Goal: Information Seeking & Learning: Find specific fact

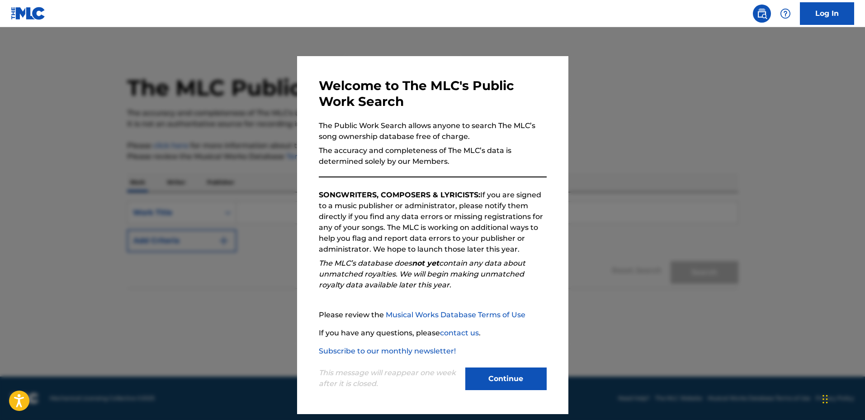
drag, startPoint x: 596, startPoint y: 112, endPoint x: 549, endPoint y: 154, distance: 63.1
click at [596, 112] on div at bounding box center [432, 237] width 865 height 420
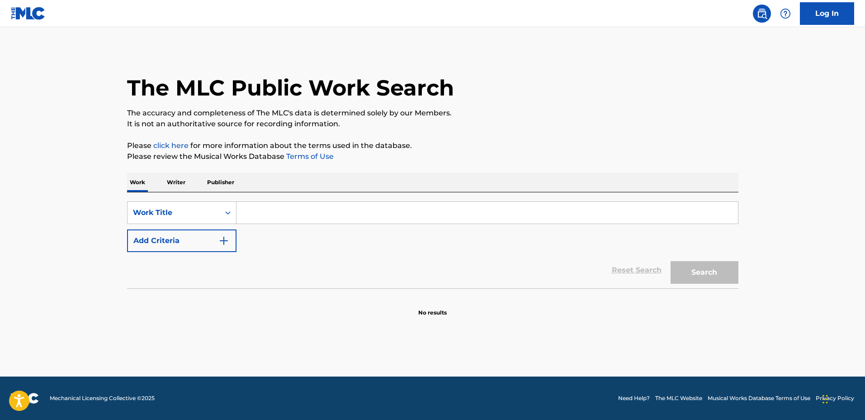
click at [509, 191] on div "Work Writer Publisher" at bounding box center [432, 182] width 611 height 19
click at [515, 205] on input "Search Form" at bounding box center [488, 213] width 502 height 22
type input "Adieux"
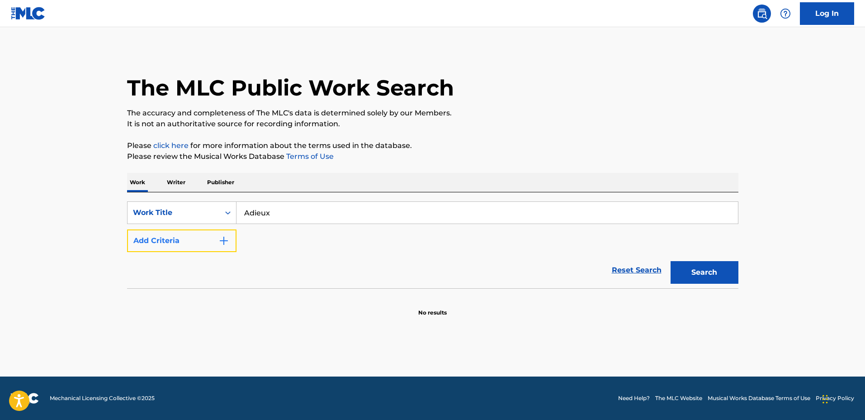
click at [187, 231] on button "Add Criteria" at bounding box center [181, 240] width 109 height 23
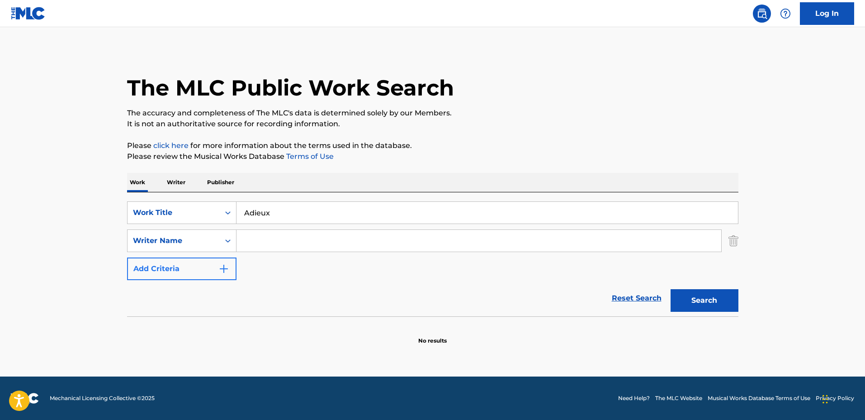
click at [288, 235] on input "Search Form" at bounding box center [479, 241] width 485 height 22
click at [395, 237] on input "Search Form" at bounding box center [479, 241] width 485 height 22
type input "[PERSON_NAME]"
click at [671, 289] on button "Search" at bounding box center [705, 300] width 68 height 23
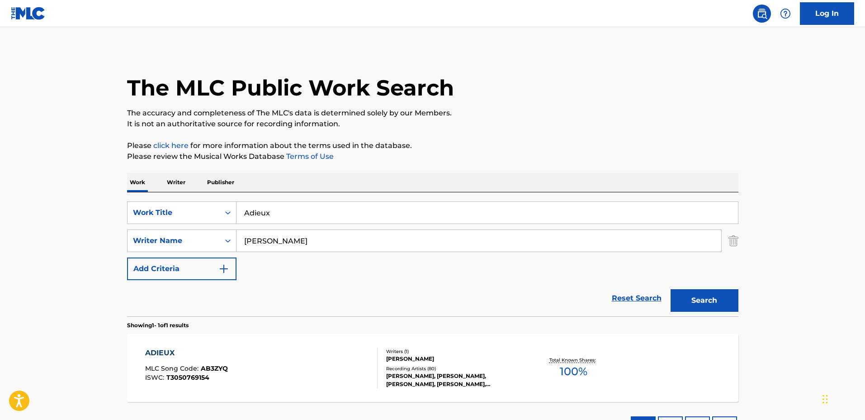
click at [519, 361] on div "[PERSON_NAME]" at bounding box center [454, 359] width 137 height 8
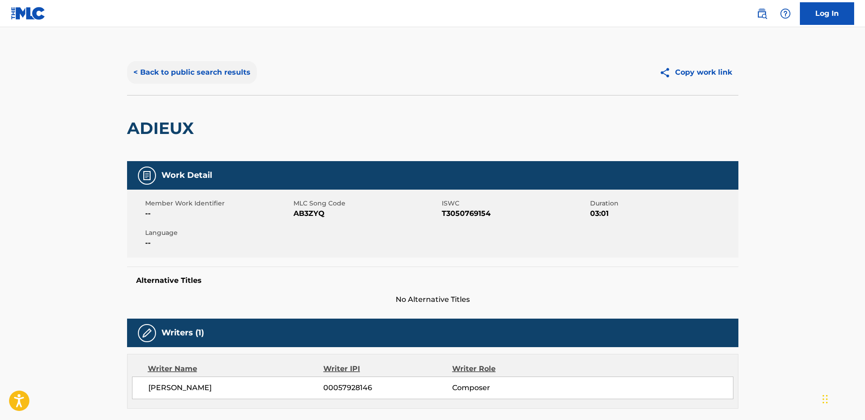
click at [192, 74] on button "< Back to public search results" at bounding box center [192, 72] width 130 height 23
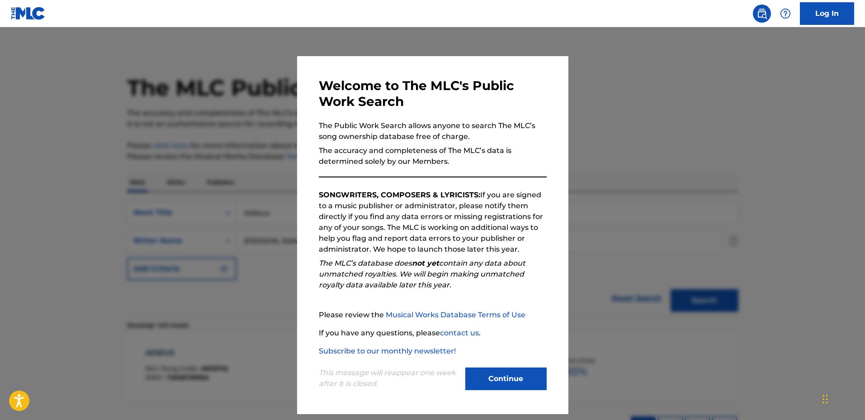
click at [735, 165] on div at bounding box center [432, 237] width 865 height 420
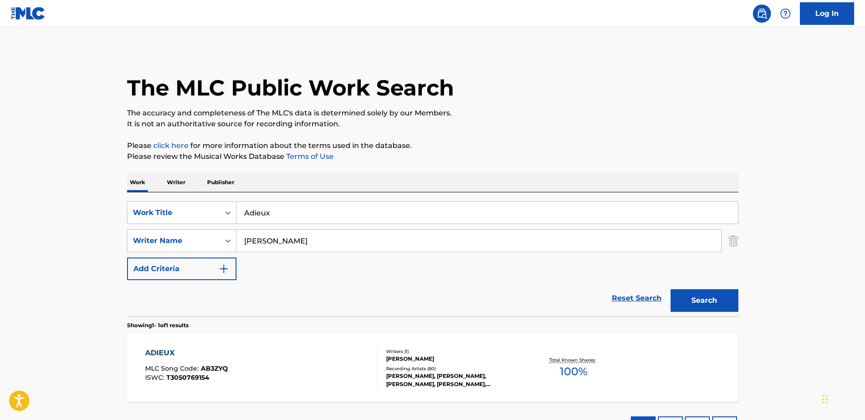
drag, startPoint x: 251, startPoint y: 212, endPoint x: 236, endPoint y: 212, distance: 14.9
click at [237, 212] on input "Adieux" at bounding box center [488, 213] width 502 height 22
type input "Afterlight"
drag, startPoint x: 295, startPoint y: 249, endPoint x: 218, endPoint y: 236, distance: 78.1
click at [218, 236] on div "SearchWithCriteria19d50abc-9ec1-40e1-93b7-66cc91aae9ac Writer Name [PERSON_NAME]" at bounding box center [432, 240] width 611 height 23
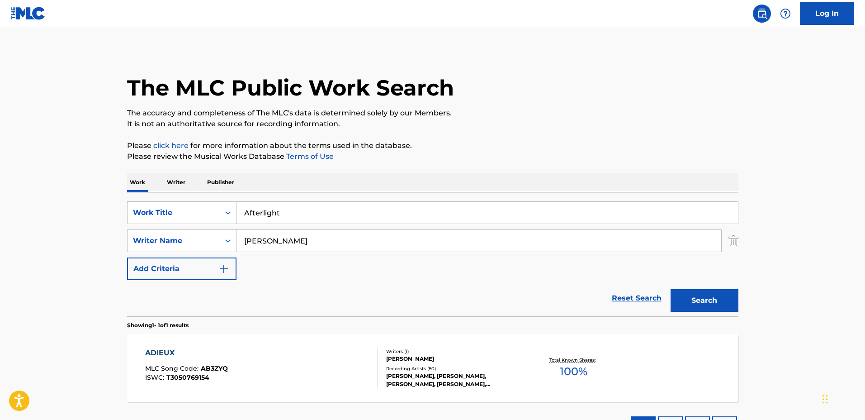
click at [671, 289] on button "Search" at bounding box center [705, 300] width 68 height 23
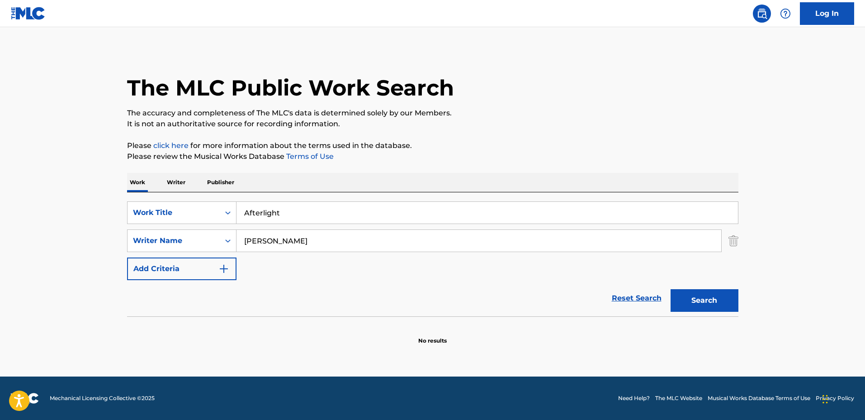
click at [323, 242] on input "[PERSON_NAME]" at bounding box center [479, 241] width 485 height 22
type input "[PERSON_NAME]"
click at [671, 289] on button "Search" at bounding box center [705, 300] width 68 height 23
drag, startPoint x: 323, startPoint y: 242, endPoint x: 203, endPoint y: 242, distance: 119.8
click at [203, 242] on div "SearchWithCriteria19d50abc-9ec1-40e1-93b7-66cc91aae9ac Writer Name [PERSON_NAME]" at bounding box center [432, 240] width 611 height 23
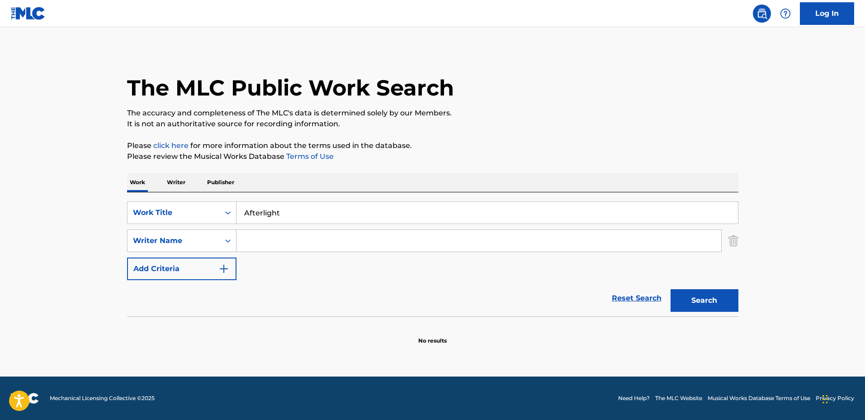
click at [326, 270] on div "SearchWithCriteria39bc5631-e900-4f3f-bd87-ee55aebaa8b3 Work Title Afterlight Se…" at bounding box center [432, 240] width 611 height 79
click at [299, 210] on input "Afterlight" at bounding box center [488, 213] width 502 height 22
click at [428, 203] on input "Afterlight" at bounding box center [488, 213] width 502 height 22
drag, startPoint x: 428, startPoint y: 203, endPoint x: 197, endPoint y: 191, distance: 231.4
click at [197, 191] on div "Work Writer Publisher SearchWithCriteria39bc5631-e900-4f3f-bd87-ee55aebaa8b3 Wo…" at bounding box center [432, 259] width 611 height 172
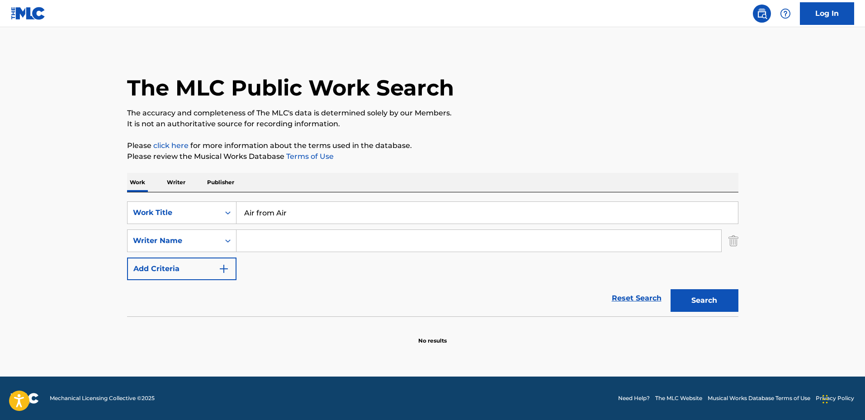
type input "Air from Air"
click at [313, 249] on input "Search Form" at bounding box center [479, 241] width 485 height 22
click at [671, 289] on button "Search" at bounding box center [705, 300] width 68 height 23
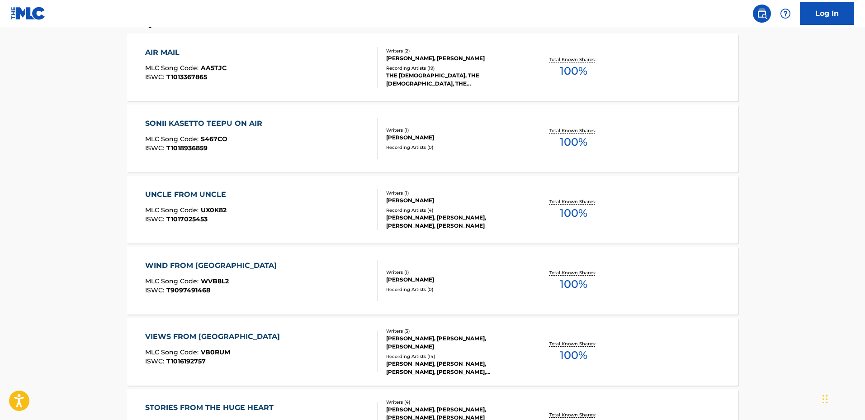
scroll to position [57, 0]
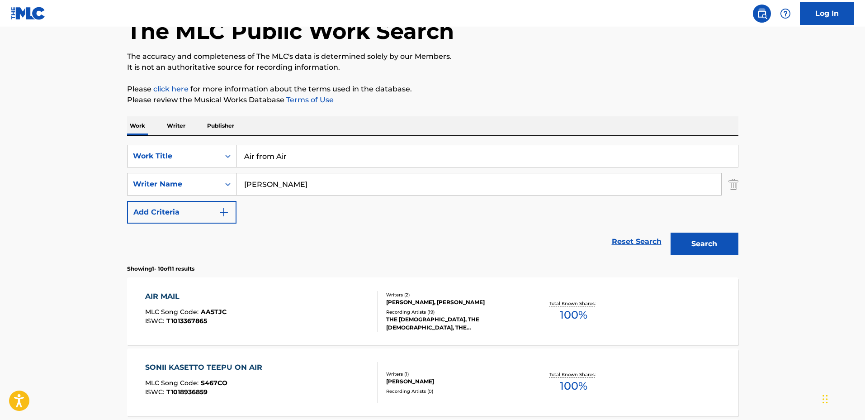
click at [347, 189] on input "[PERSON_NAME]" at bounding box center [479, 184] width 485 height 22
type input "[PERSON_NAME]"
click at [671, 232] on button "Search" at bounding box center [705, 243] width 68 height 23
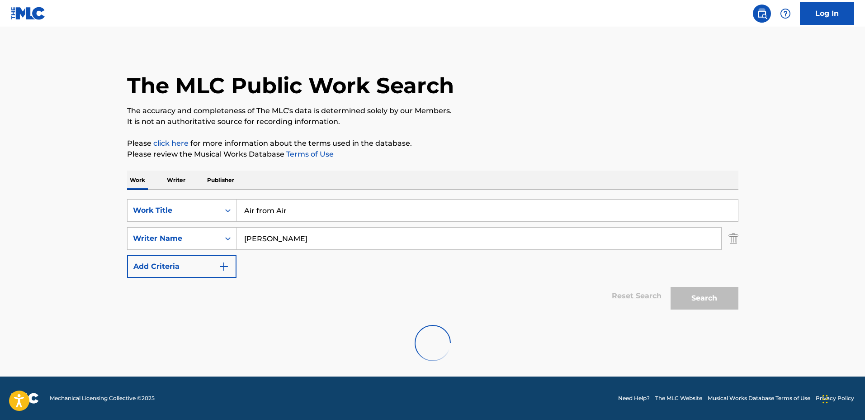
scroll to position [0, 0]
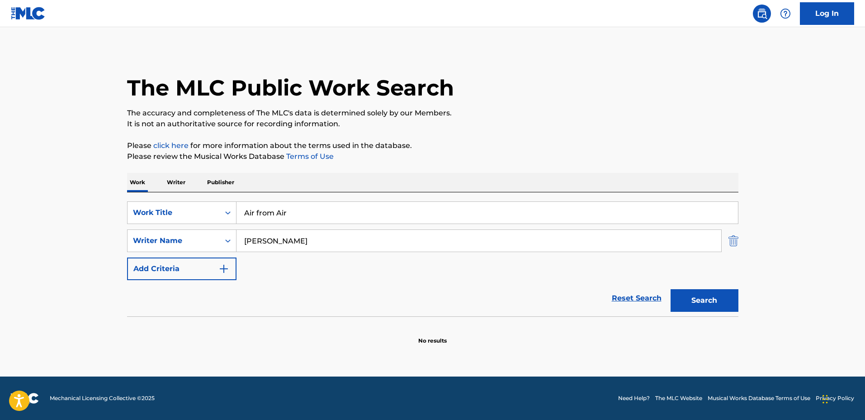
click at [732, 240] on img "Search Form" at bounding box center [734, 240] width 10 height 23
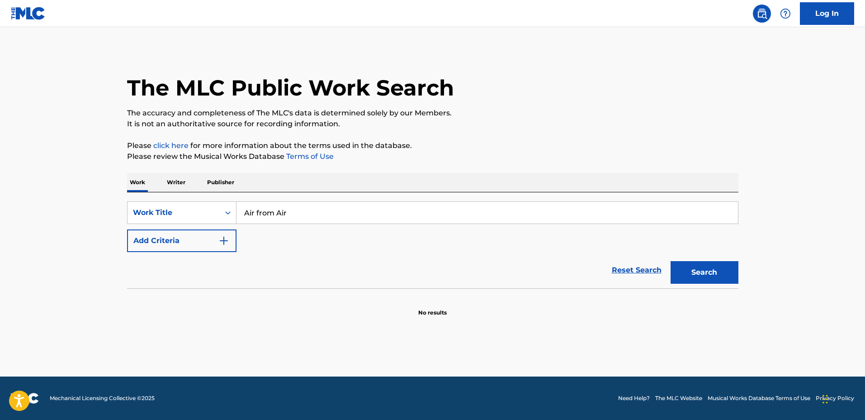
click at [363, 221] on input "Air from Air" at bounding box center [488, 213] width 502 height 22
drag, startPoint x: 372, startPoint y: 217, endPoint x: 175, endPoint y: 203, distance: 197.2
click at [175, 203] on div "SearchWithCriteria39bc5631-e900-4f3f-bd87-ee55aebaa8b3 Work Title Air from Air" at bounding box center [432, 212] width 611 height 23
type input "Almenno San [PERSON_NAME]"
click at [158, 232] on button "Add Criteria" at bounding box center [181, 240] width 109 height 23
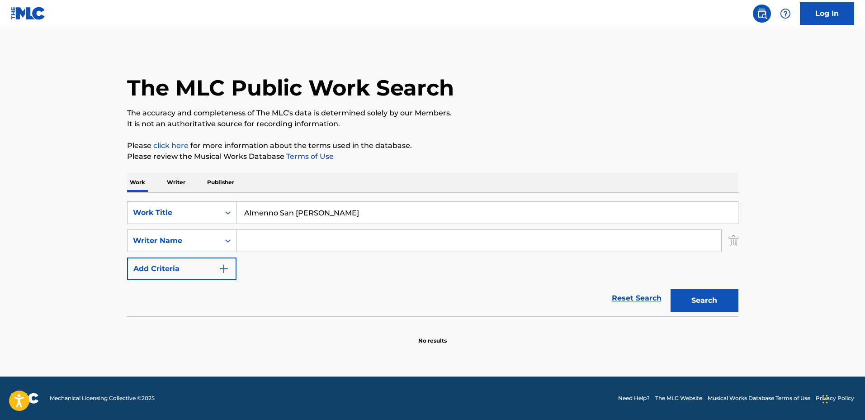
click at [266, 234] on input "Search Form" at bounding box center [479, 241] width 485 height 22
type input "[PERSON_NAME]"
click at [671, 289] on button "Search" at bounding box center [705, 300] width 68 height 23
drag, startPoint x: 430, startPoint y: 210, endPoint x: 446, endPoint y: 214, distance: 16.3
click at [430, 210] on input "Almenno San [PERSON_NAME]" at bounding box center [488, 213] width 502 height 22
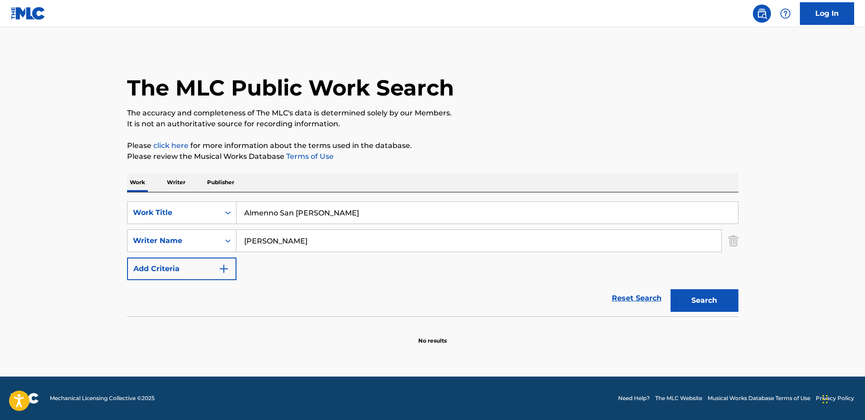
drag, startPoint x: 446, startPoint y: 214, endPoint x: 241, endPoint y: 190, distance: 206.6
click at [235, 191] on div "Work Writer Publisher SearchWithCriteria39bc5631-e900-4f3f-bd87-ee55aebaa8b3 Wo…" at bounding box center [432, 259] width 611 height 172
type input "Another You"
drag, startPoint x: 263, startPoint y: 231, endPoint x: 240, endPoint y: 230, distance: 22.7
click at [240, 230] on input "[PERSON_NAME]" at bounding box center [479, 241] width 485 height 22
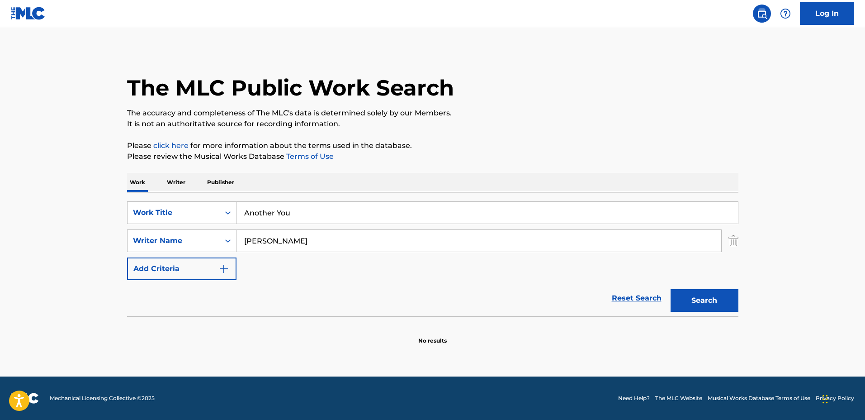
click at [671, 289] on button "Search" at bounding box center [705, 300] width 68 height 23
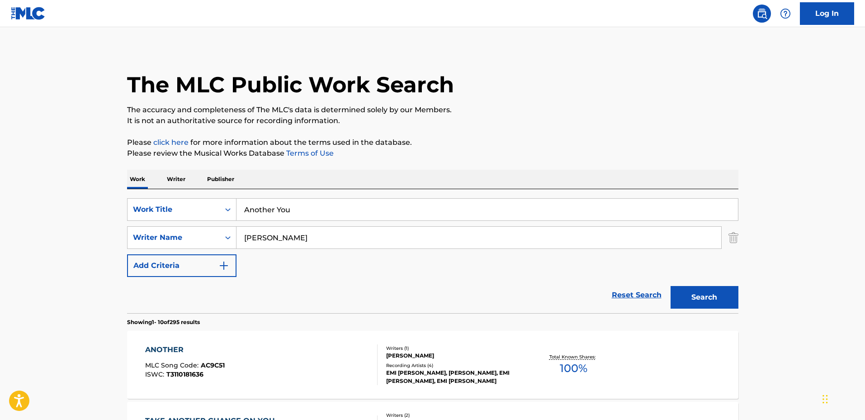
scroll to position [113, 0]
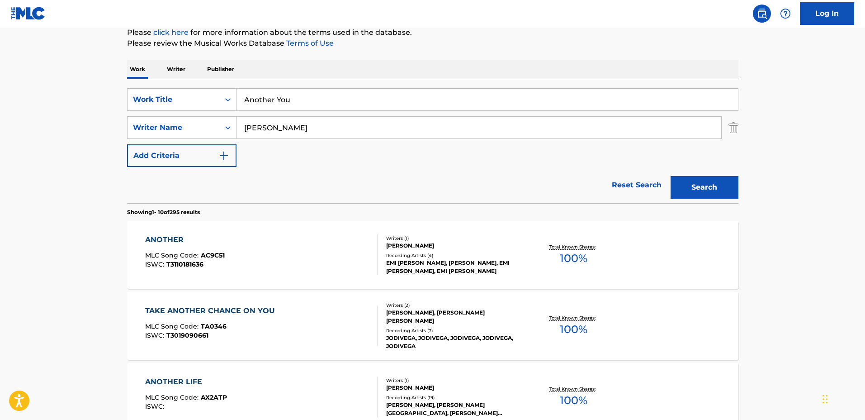
click at [336, 131] on input "[PERSON_NAME]" at bounding box center [479, 128] width 485 height 22
click at [671, 176] on button "Search" at bounding box center [705, 187] width 68 height 23
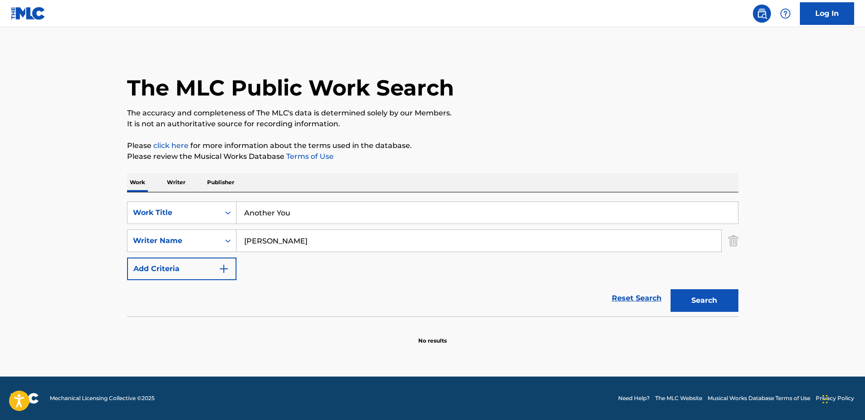
click at [259, 239] on input "[PERSON_NAME]" at bounding box center [479, 241] width 485 height 22
click at [261, 239] on input "[PERSON_NAME]" at bounding box center [479, 241] width 485 height 22
type input "[PERSON_NAME]"
click at [671, 289] on button "Search" at bounding box center [705, 300] width 68 height 23
click at [732, 234] on img "Search Form" at bounding box center [734, 240] width 10 height 23
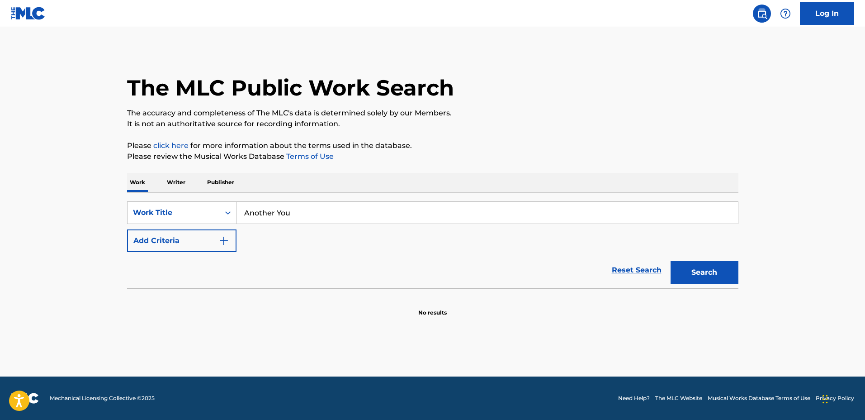
click at [446, 199] on div "SearchWithCriteria39bc5631-e900-4f3f-bd87-ee55aebaa8b3 Work Title Another You A…" at bounding box center [432, 240] width 611 height 96
drag, startPoint x: 452, startPoint y: 207, endPoint x: 220, endPoint y: 196, distance: 232.2
click at [210, 196] on div "SearchWithCriteria39bc5631-e900-4f3f-bd87-ee55aebaa8b3 Work Title Another You A…" at bounding box center [432, 240] width 611 height 96
type input "Introspective"
click at [191, 235] on button "Add Criteria" at bounding box center [181, 240] width 109 height 23
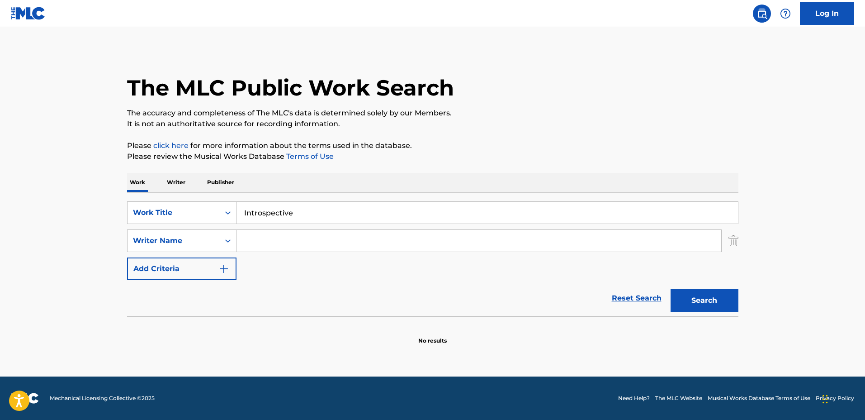
click at [282, 241] on input "Search Form" at bounding box center [479, 241] width 485 height 22
type input "[PERSON_NAME]"
click at [671, 289] on button "Search" at bounding box center [705, 300] width 68 height 23
click at [319, 239] on input "[PERSON_NAME]" at bounding box center [479, 241] width 485 height 22
drag, startPoint x: 319, startPoint y: 241, endPoint x: 307, endPoint y: 243, distance: 12.3
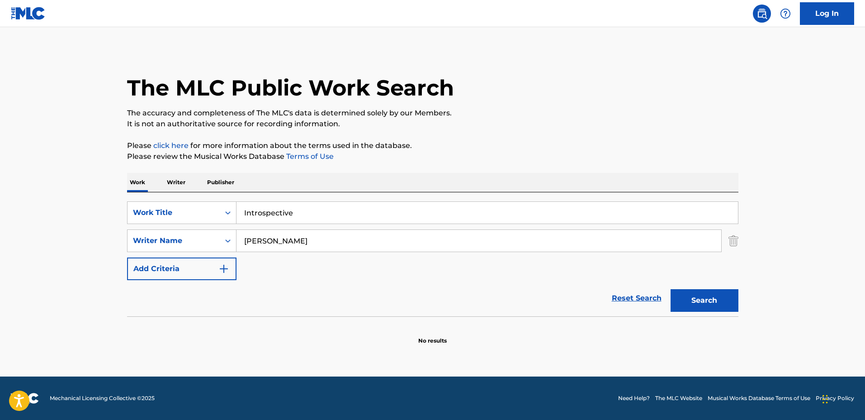
click at [223, 234] on div "SearchWithCriteria19d50abc-9ec1-40e1-93b7-66cc91aae9ac Writer Name [PERSON_NAME]" at bounding box center [432, 240] width 611 height 23
click at [318, 241] on input "[PERSON_NAME]" at bounding box center [479, 241] width 485 height 22
drag, startPoint x: 303, startPoint y: 240, endPoint x: 268, endPoint y: 237, distance: 34.5
click at [266, 237] on input "[PERSON_NAME]" at bounding box center [479, 241] width 485 height 22
click at [289, 261] on div "SearchWithCriteria39bc5631-e900-4f3f-bd87-ee55aebaa8b3 Work Title Introspective…" at bounding box center [432, 240] width 611 height 79
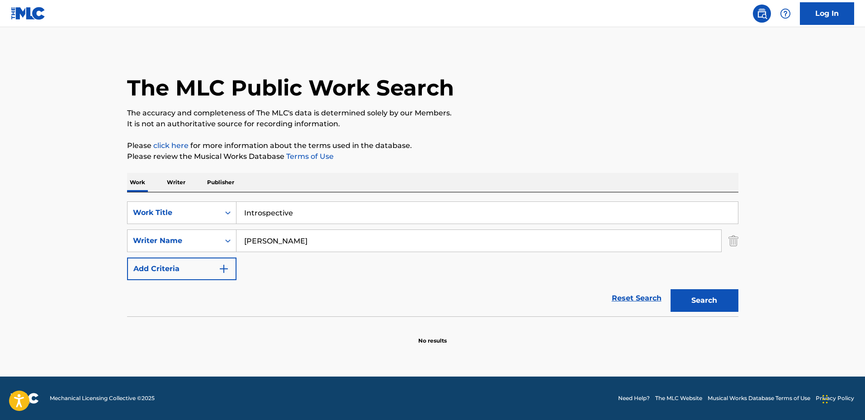
drag, startPoint x: 381, startPoint y: 215, endPoint x: 196, endPoint y: 200, distance: 185.6
click at [157, 199] on div "SearchWithCriteria39bc5631-e900-4f3f-bd87-ee55aebaa8b3 Work Title Introspective…" at bounding box center [432, 254] width 611 height 124
type input "Reverse"
click at [671, 289] on button "Search" at bounding box center [705, 300] width 68 height 23
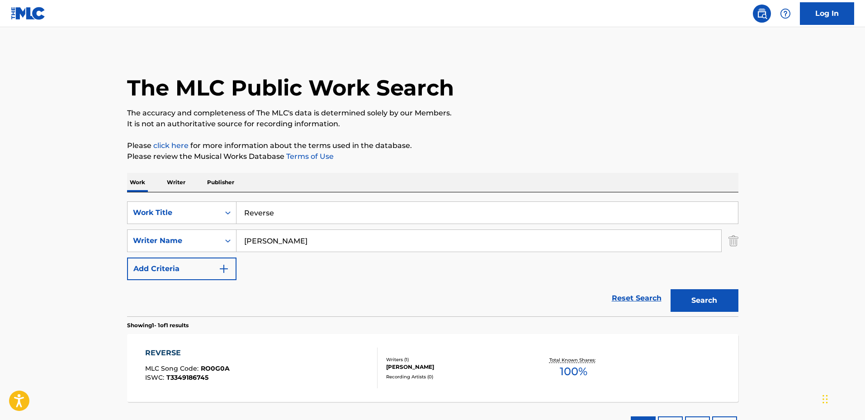
click at [482, 356] on div "Writers ( 1 )" at bounding box center [454, 359] width 137 height 7
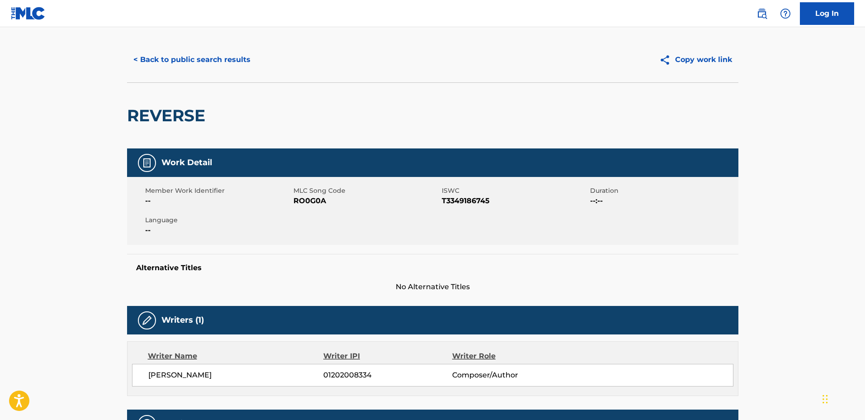
scroll to position [3, 0]
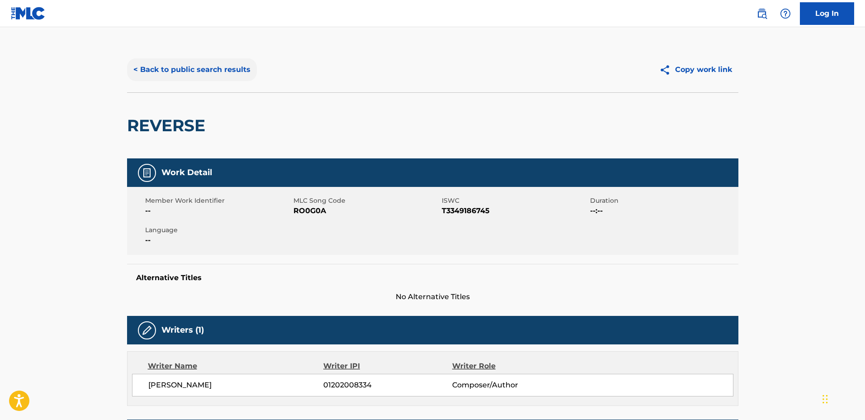
click at [196, 75] on button "< Back to public search results" at bounding box center [192, 69] width 130 height 23
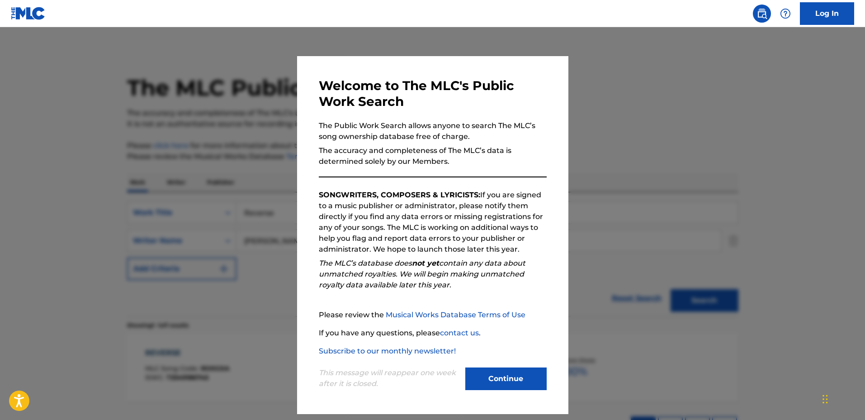
click at [737, 136] on div at bounding box center [432, 237] width 865 height 420
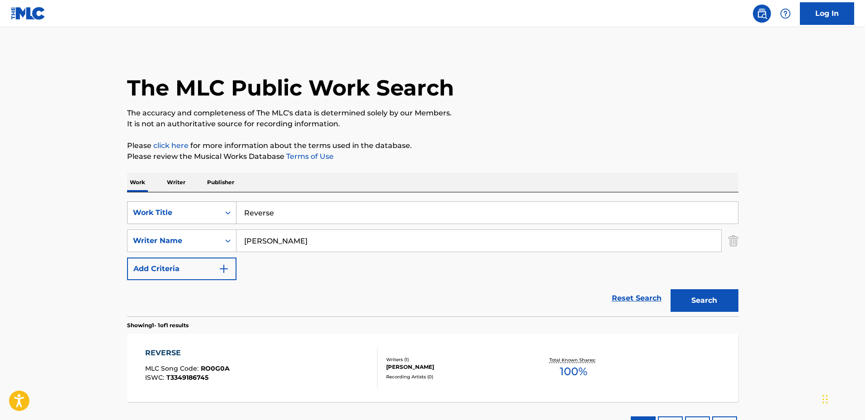
drag, startPoint x: 340, startPoint y: 213, endPoint x: 180, endPoint y: 212, distance: 159.6
click at [180, 212] on div "SearchWithCriteria39bc5631-e900-4f3f-bd87-ee55aebaa8b3 Work Title Reverse" at bounding box center [432, 212] width 611 height 23
type input "Vida"
drag, startPoint x: 315, startPoint y: 232, endPoint x: 235, endPoint y: 229, distance: 80.1
click at [235, 229] on div "SearchWithCriteria19d50abc-9ec1-40e1-93b7-66cc91aae9ac Writer Name [PERSON_NAME]" at bounding box center [432, 240] width 611 height 23
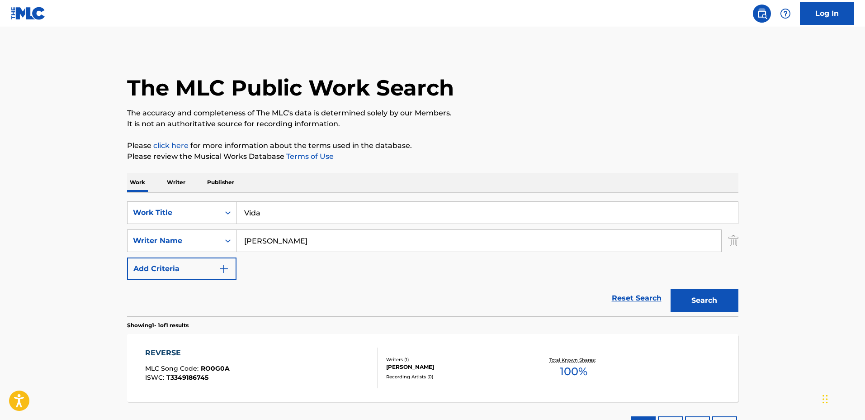
type input "[PERSON_NAME]"
click at [671, 289] on button "Search" at bounding box center [705, 300] width 68 height 23
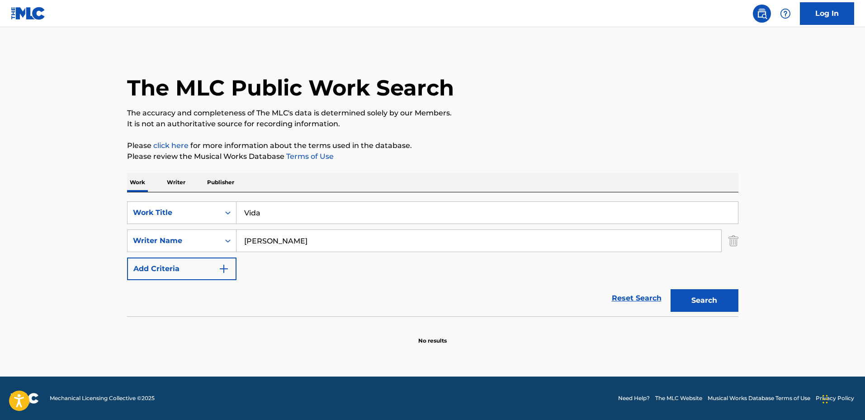
click at [312, 242] on input "[PERSON_NAME]" at bounding box center [479, 241] width 485 height 22
drag, startPoint x: 390, startPoint y: 216, endPoint x: 239, endPoint y: 199, distance: 151.6
click at [235, 207] on div "SearchWithCriteria39bc5631-e900-4f3f-bd87-ee55aebaa8b3 Work Title Vida" at bounding box center [432, 212] width 611 height 23
type input "[PERSON_NAME]"
click at [671, 289] on button "Search" at bounding box center [705, 300] width 68 height 23
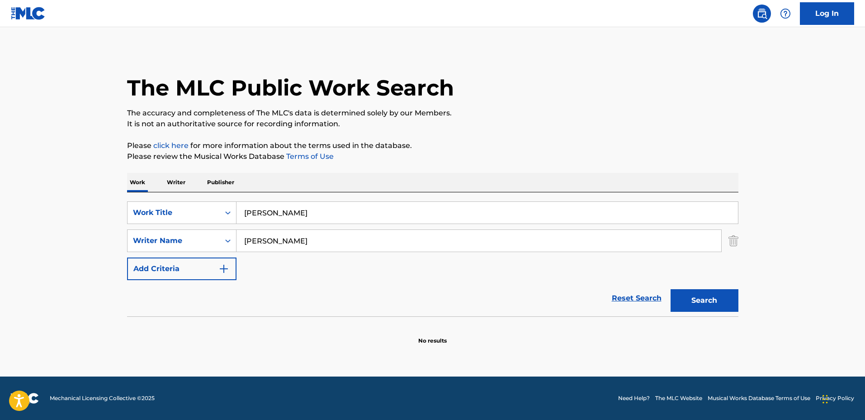
click at [390, 208] on input "[PERSON_NAME]" at bounding box center [488, 213] width 502 height 22
drag, startPoint x: 367, startPoint y: 213, endPoint x: 181, endPoint y: 201, distance: 186.2
click at [181, 201] on div "SearchWithCriteria39bc5631-e900-4f3f-bd87-ee55aebaa8b3 Work Title [PERSON_NAME]" at bounding box center [432, 212] width 611 height 23
type input "Desert Rain"
drag, startPoint x: 317, startPoint y: 241, endPoint x: 199, endPoint y: 232, distance: 118.4
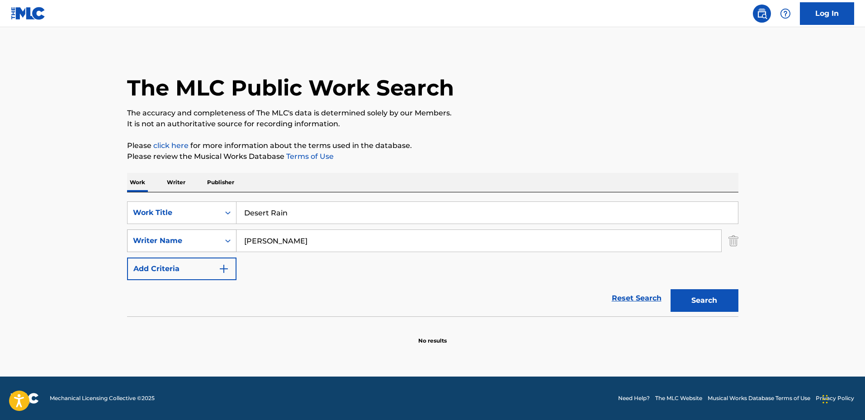
click at [198, 231] on div "SearchWithCriteria19d50abc-9ec1-40e1-93b7-66cc91aae9ac Writer Name [PERSON_NAME]" at bounding box center [432, 240] width 611 height 23
type input "[PERSON_NAME]"
click at [671, 289] on button "Search" at bounding box center [705, 300] width 68 height 23
drag, startPoint x: 337, startPoint y: 204, endPoint x: 183, endPoint y: 194, distance: 154.1
click at [183, 194] on div "SearchWithCriteria39bc5631-e900-4f3f-bd87-ee55aebaa8b3 Work Title Desert Rain S…" at bounding box center [432, 254] width 611 height 124
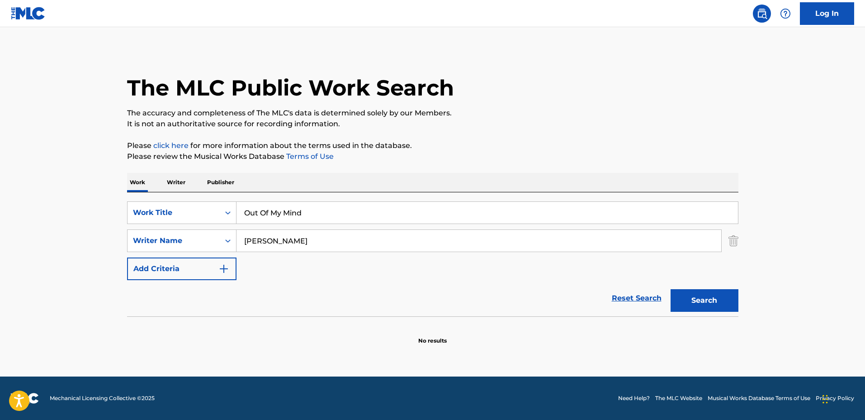
type input "Out Of My Mind"
click at [671, 289] on button "Search" at bounding box center [705, 300] width 68 height 23
drag, startPoint x: 354, startPoint y: 199, endPoint x: 201, endPoint y: 198, distance: 152.9
click at [201, 198] on div "SearchWithCriteria39bc5631-e900-4f3f-bd87-ee55aebaa8b3 Work Title Out Of My Min…" at bounding box center [432, 254] width 611 height 124
type input "Moirai"
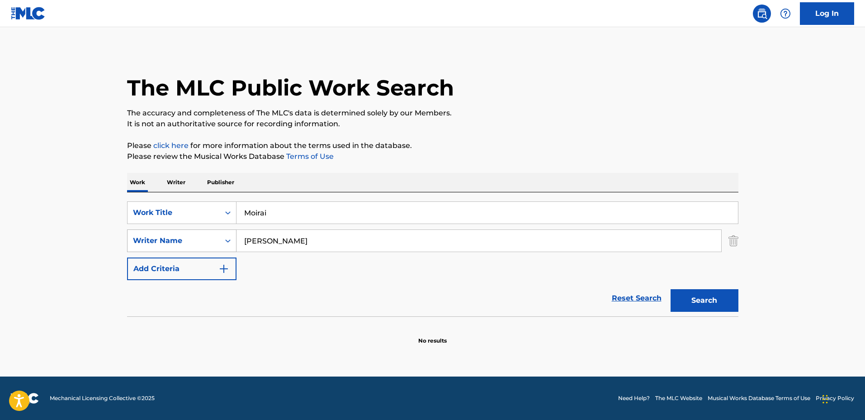
drag, startPoint x: 316, startPoint y: 242, endPoint x: 230, endPoint y: 237, distance: 86.1
click at [230, 237] on div "SearchWithCriteria19d50abc-9ec1-40e1-93b7-66cc91aae9ac Writer Name [PERSON_NAME]" at bounding box center [432, 240] width 611 height 23
type input "[PERSON_NAME]"
click at [671, 289] on button "Search" at bounding box center [705, 300] width 68 height 23
drag, startPoint x: 221, startPoint y: 203, endPoint x: 162, endPoint y: 199, distance: 58.4
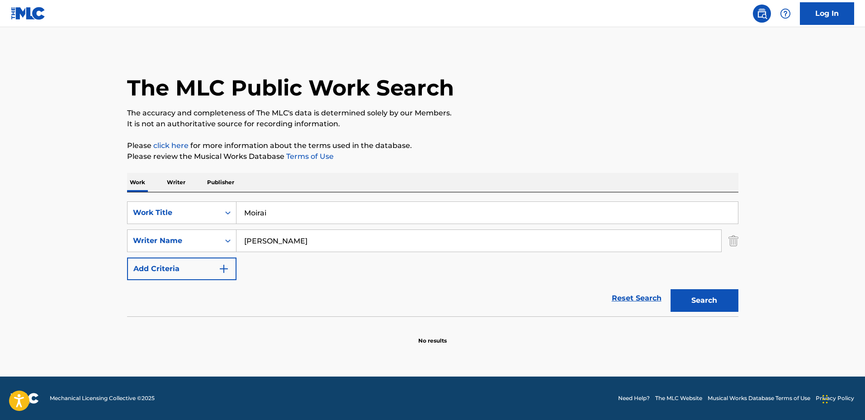
click at [162, 199] on div "SearchWithCriteria39bc5631-e900-4f3f-bd87-ee55aebaa8b3 Work Title Moirai Search…" at bounding box center [432, 254] width 611 height 124
type input "Pisces"
click at [671, 289] on button "Search" at bounding box center [705, 300] width 68 height 23
drag, startPoint x: 375, startPoint y: 217, endPoint x: 165, endPoint y: 190, distance: 211.5
click at [165, 190] on div "Work Writer Publisher SearchWithCriteria39bc5631-e900-4f3f-bd87-ee55aebaa8b3 Wo…" at bounding box center [432, 259] width 611 height 172
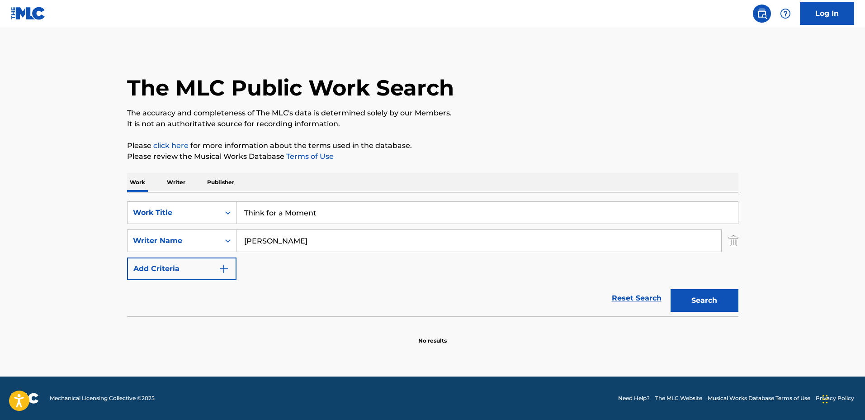
type input "Think for a Moment"
drag, startPoint x: 341, startPoint y: 238, endPoint x: 207, endPoint y: 224, distance: 135.0
click at [207, 224] on div "SearchWithCriteria39bc5631-e900-4f3f-bd87-ee55aebaa8b3 Work Title Think for a M…" at bounding box center [432, 240] width 611 height 79
type input "[PERSON_NAME]"
click at [671, 289] on button "Search" at bounding box center [705, 300] width 68 height 23
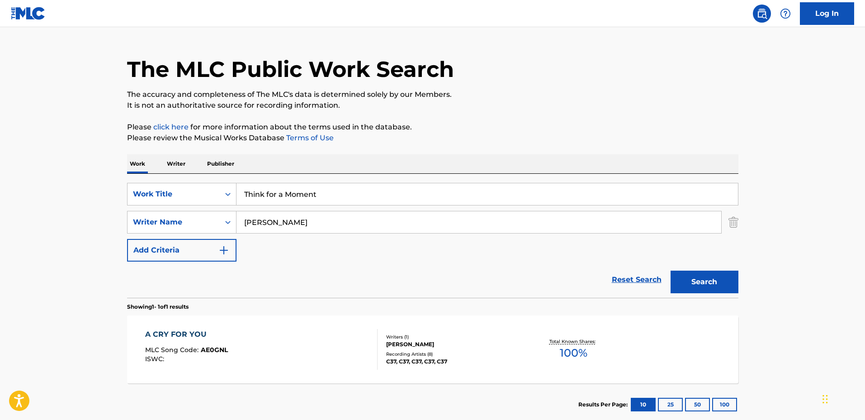
scroll to position [72, 0]
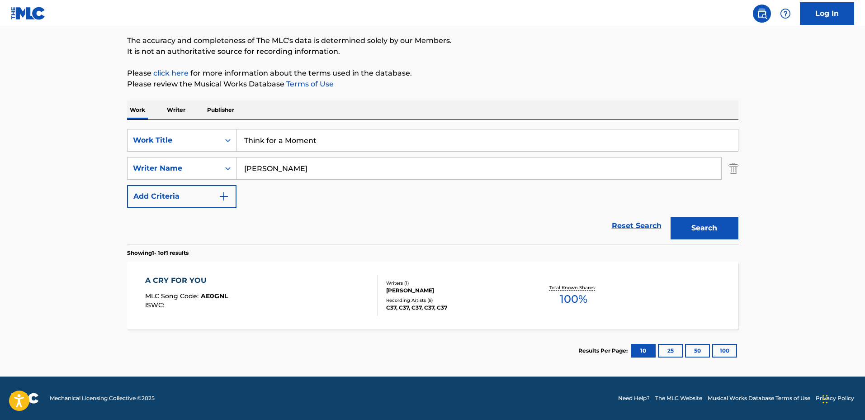
click at [482, 279] on div "Writers ( 1 )" at bounding box center [454, 282] width 137 height 7
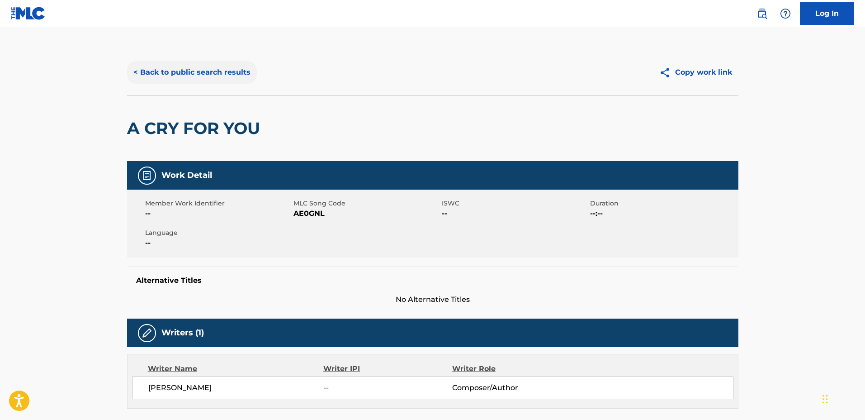
click at [189, 72] on button "< Back to public search results" at bounding box center [192, 72] width 130 height 23
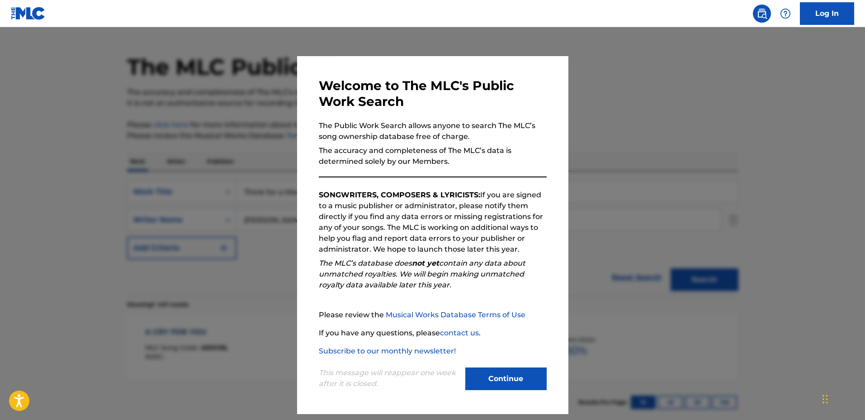
click at [659, 93] on div at bounding box center [432, 237] width 865 height 420
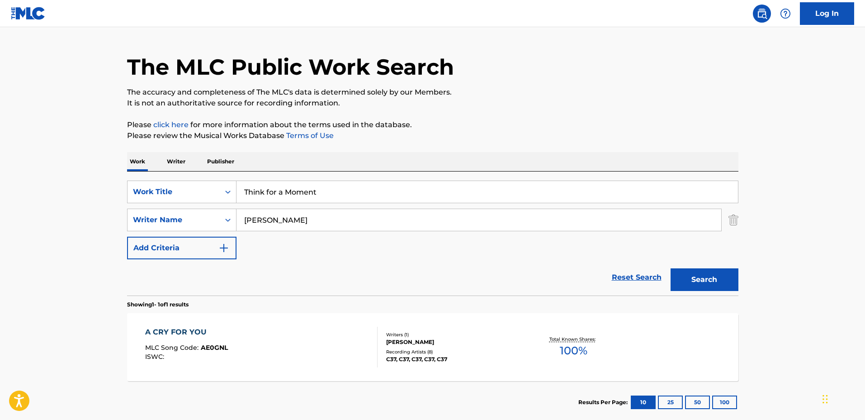
click at [396, 198] on input "Think for a Moment" at bounding box center [488, 192] width 502 height 22
drag, startPoint x: 394, startPoint y: 196, endPoint x: 151, endPoint y: 172, distance: 244.0
click at [151, 172] on div "SearchWithCriteria39bc5631-e900-4f3f-bd87-ee55aebaa8b3 Work Title Think for a M…" at bounding box center [432, 233] width 611 height 124
type input "b"
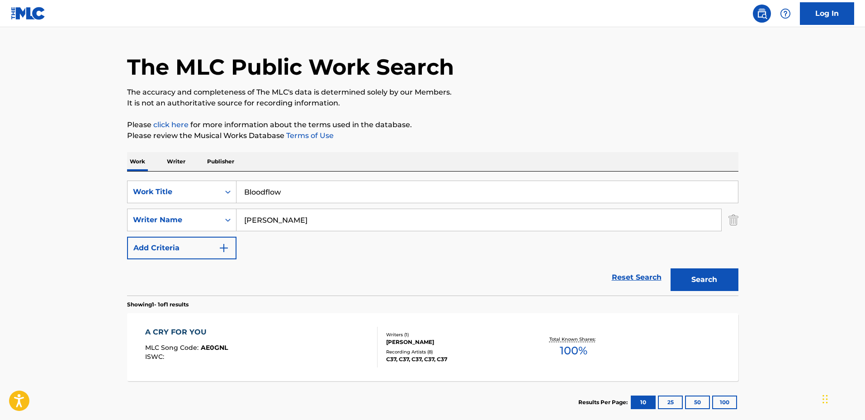
type input "Bloodflow"
drag, startPoint x: 303, startPoint y: 216, endPoint x: 210, endPoint y: 203, distance: 94.5
click at [210, 203] on div "SearchWithCriteria39bc5631-e900-4f3f-bd87-ee55aebaa8b3 Work Title Bloodflow Sea…" at bounding box center [432, 219] width 611 height 79
type input "[PERSON_NAME]"
click at [671, 268] on button "Search" at bounding box center [705, 279] width 68 height 23
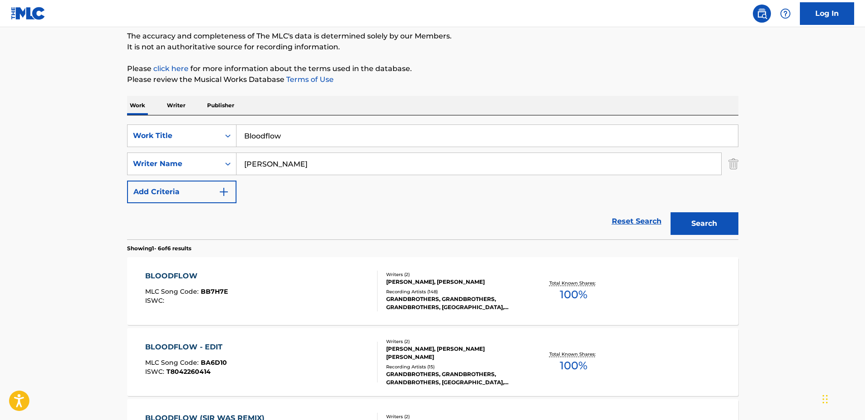
scroll to position [77, 0]
click at [502, 271] on div "Writers ( 2 )" at bounding box center [454, 273] width 137 height 7
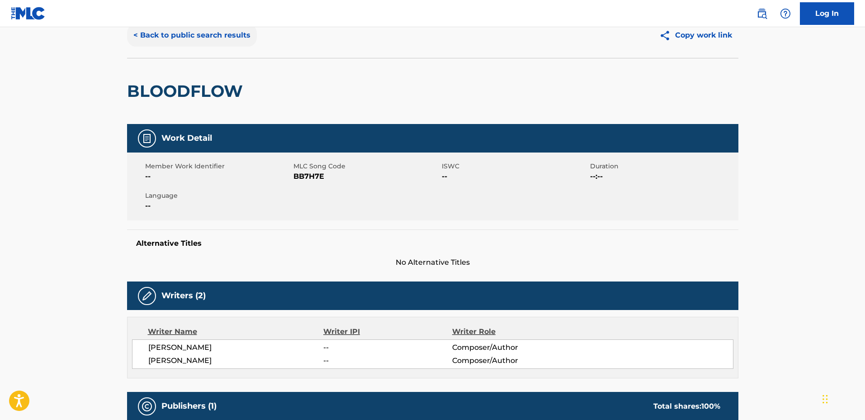
click at [183, 43] on button "< Back to public search results" at bounding box center [192, 35] width 130 height 23
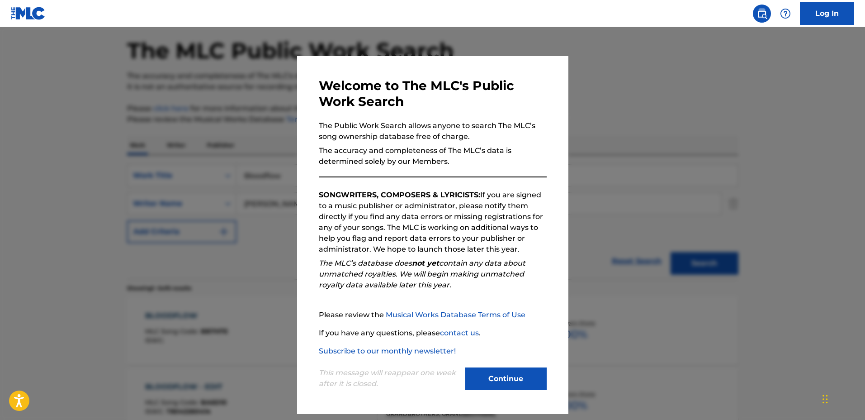
scroll to position [77, 0]
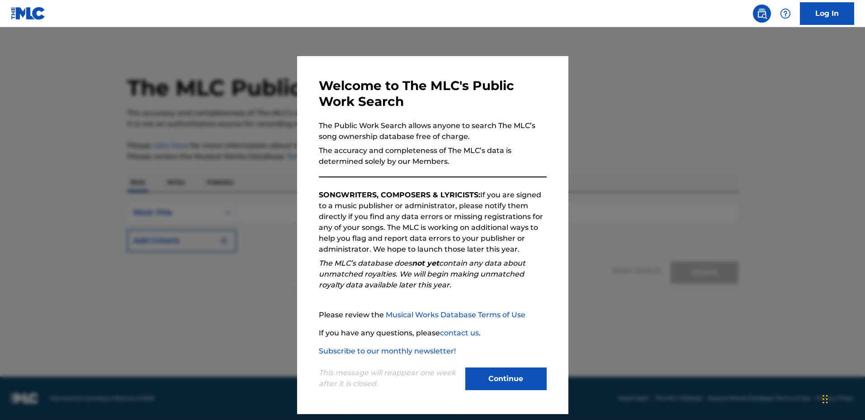
click at [582, 199] on div at bounding box center [432, 237] width 865 height 420
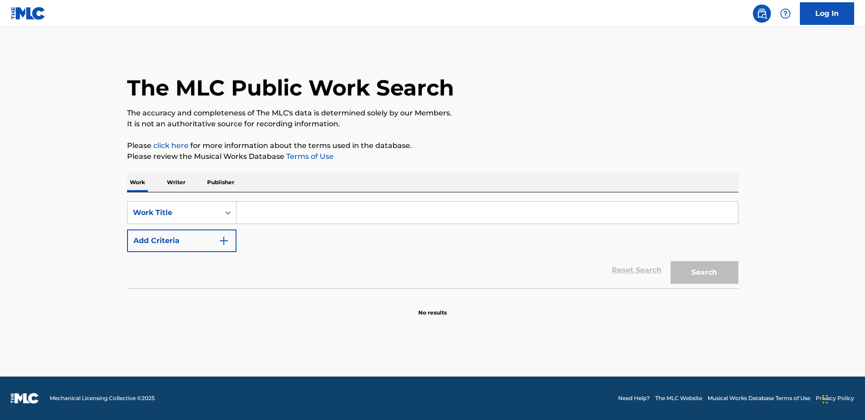
click at [584, 202] on input "Search Form" at bounding box center [488, 213] width 502 height 22
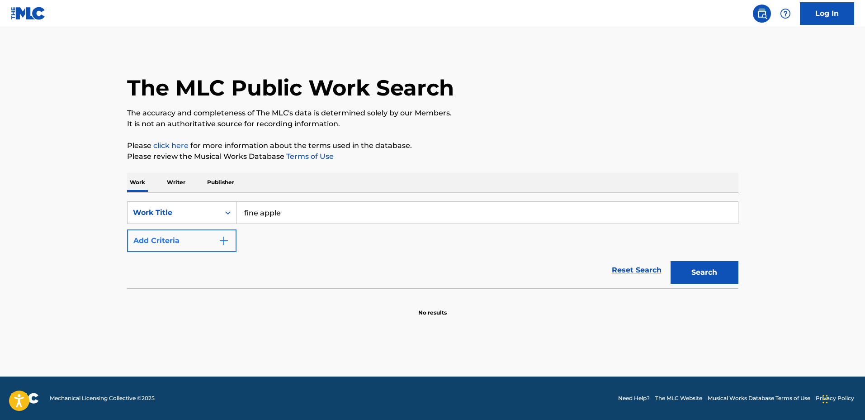
type input "fine apple"
click at [221, 244] on img "Search Form" at bounding box center [223, 240] width 11 height 11
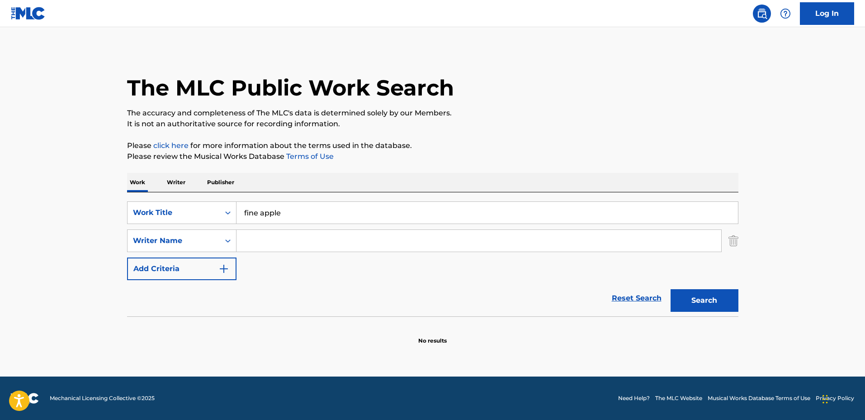
click at [249, 245] on input "Search Form" at bounding box center [479, 241] width 485 height 22
click at [671, 289] on button "Search" at bounding box center [705, 300] width 68 height 23
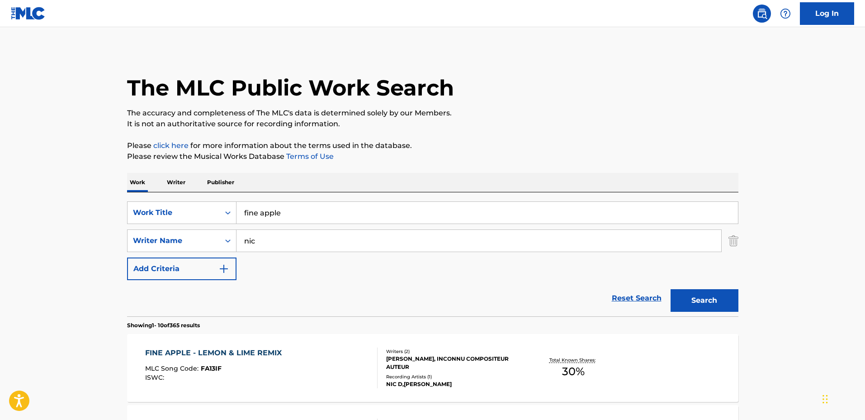
click at [533, 275] on div "SearchWithCriteria3d328750-8002-45b0-ac28-c436229bcf2a Work Title fine apple Se…" at bounding box center [432, 240] width 611 height 79
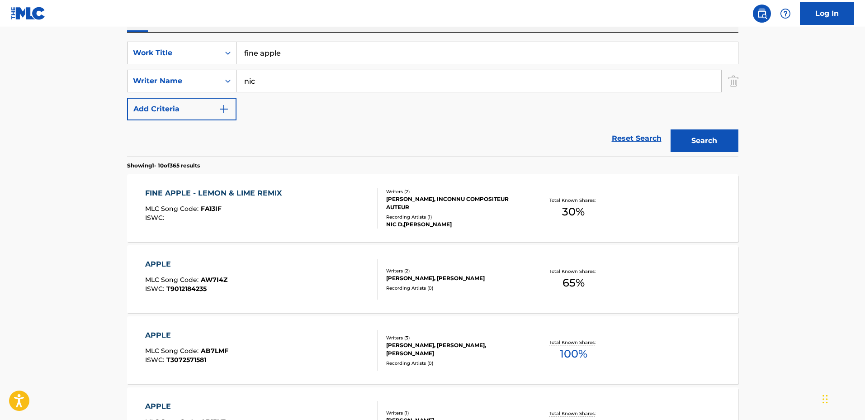
scroll to position [150, 0]
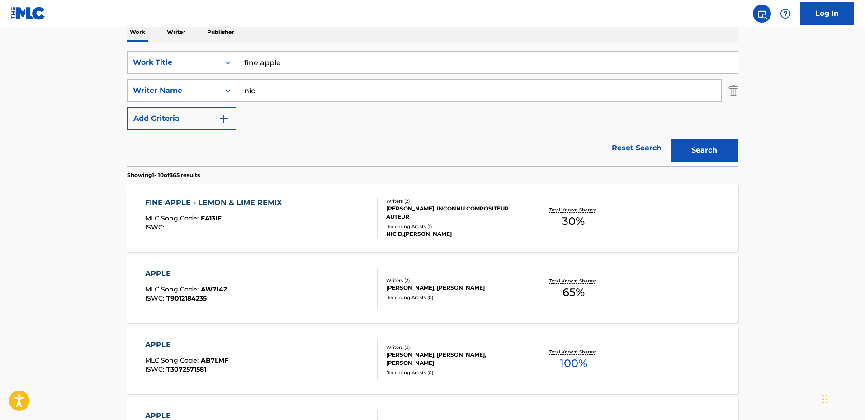
click at [322, 93] on input "nic" at bounding box center [479, 91] width 485 height 22
type input "nicolas donovan"
click at [671, 139] on button "Search" at bounding box center [705, 150] width 68 height 23
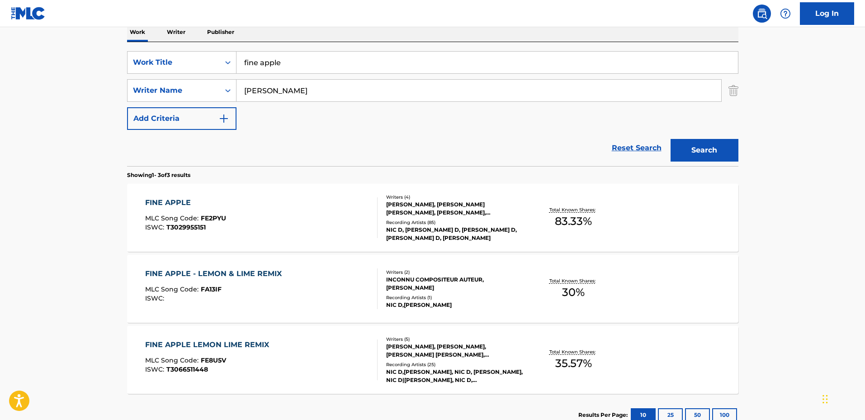
click at [520, 211] on div "GAVIN HADLEY, GRAHAM WILLIAM STIEFEL, MILES JULIAN, NICOLAS DONOVAN" at bounding box center [454, 208] width 137 height 16
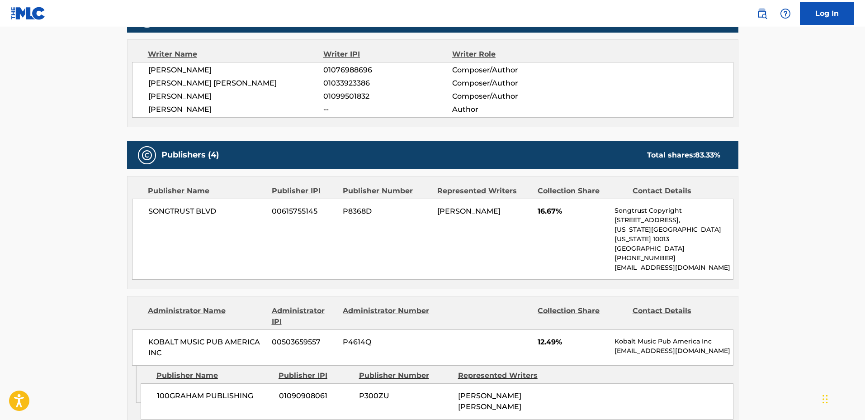
scroll to position [170, 0]
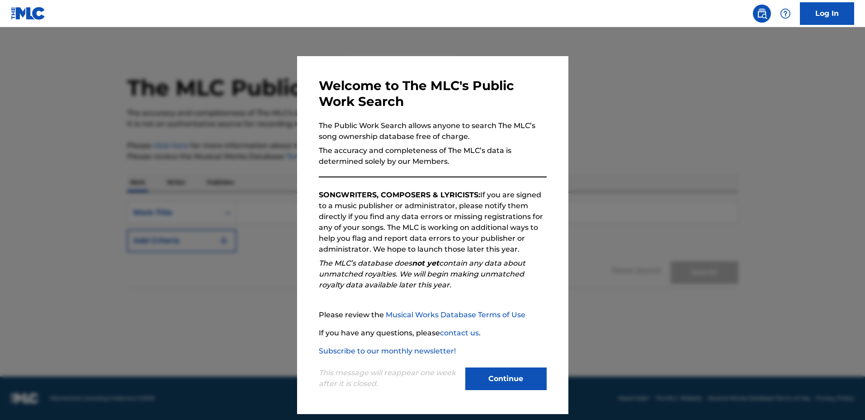
click at [528, 197] on p "SONGWRITERS, COMPOSERS & LYRICISTS: If you are signed to a music publisher or a…" at bounding box center [433, 221] width 228 height 65
click at [623, 209] on div at bounding box center [432, 237] width 865 height 420
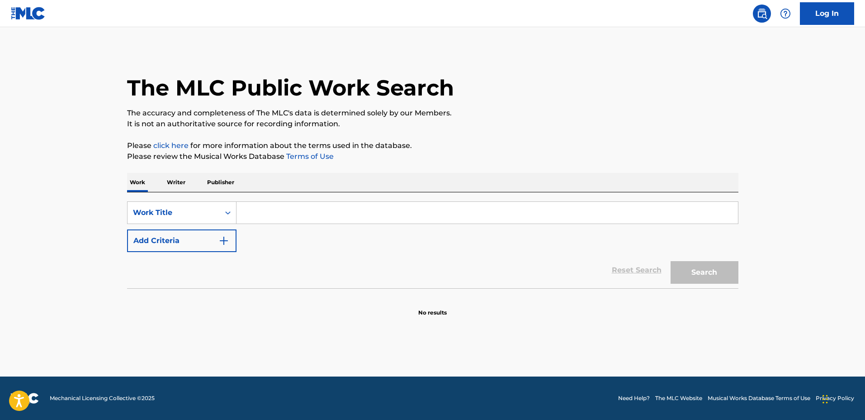
click at [623, 208] on input "Search Form" at bounding box center [488, 213] width 502 height 22
type input "violet"
click at [238, 239] on div "SearchWithCriteriaf3cec7db-b0e6-42be-a1a5-9fae3365f658 Work Title violet Add Cr…" at bounding box center [432, 226] width 611 height 51
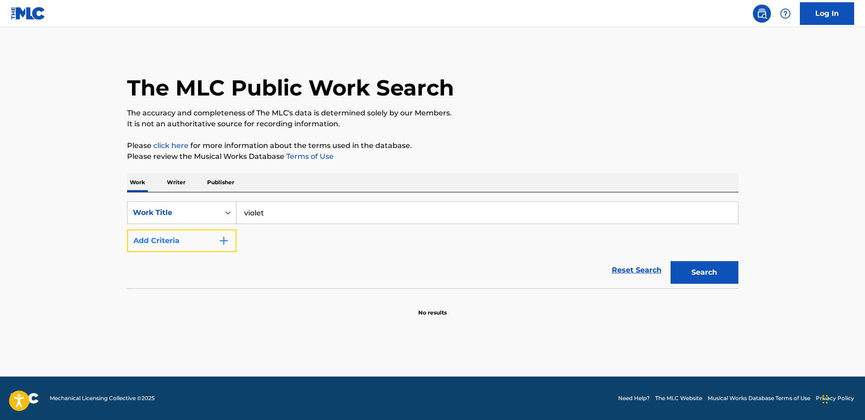
click at [220, 239] on img "Search Form" at bounding box center [223, 240] width 11 height 11
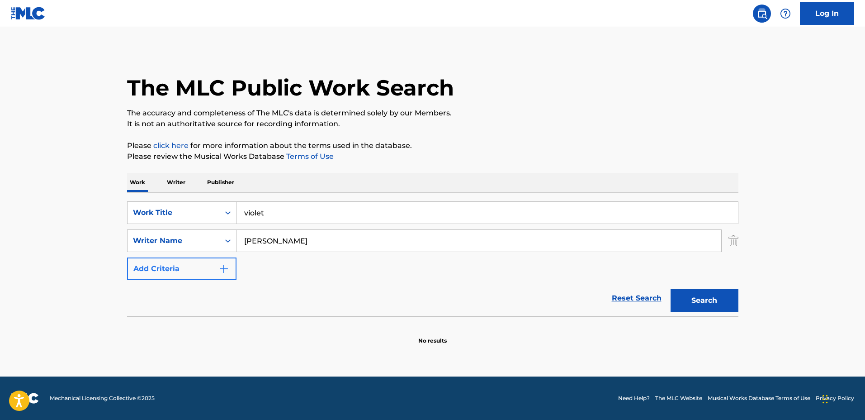
type input "Connor Price"
click at [671, 289] on button "Search" at bounding box center [705, 300] width 68 height 23
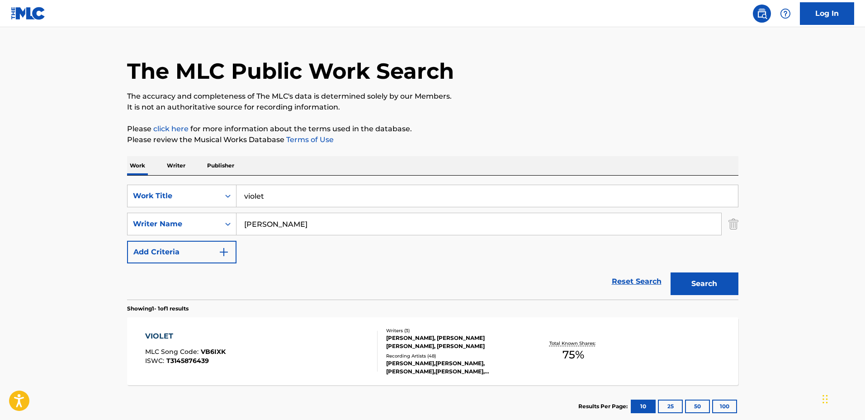
scroll to position [72, 0]
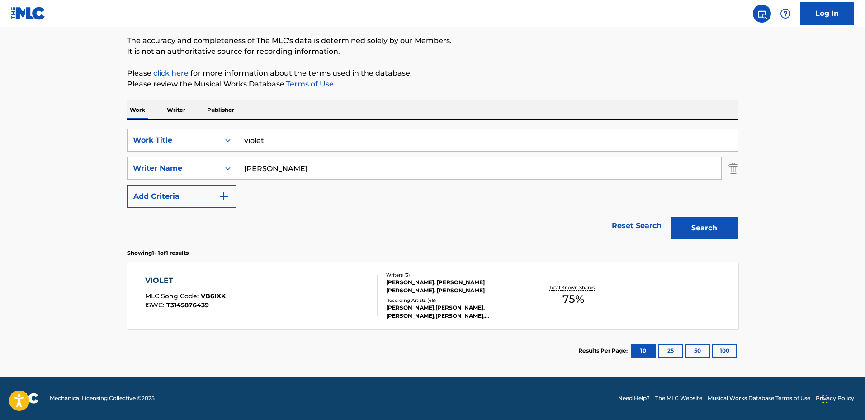
click at [531, 277] on div "VIOLET MLC Song Code : VB6IXK ISWC : T3145876439 Writers ( 3 ) MARK LUKWESA, GR…" at bounding box center [432, 295] width 611 height 68
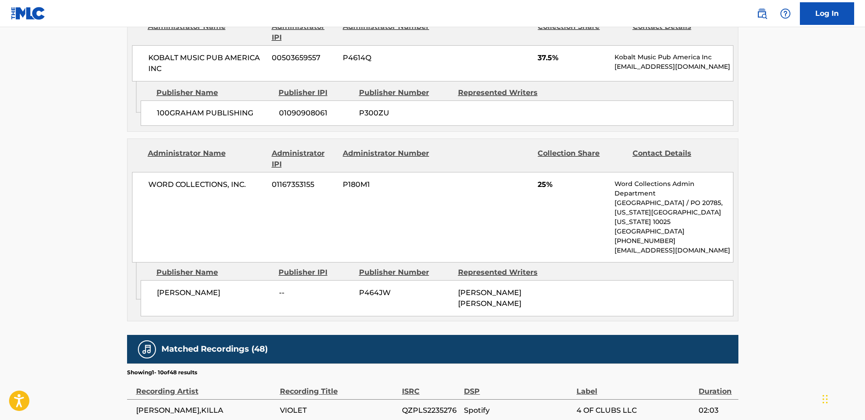
scroll to position [622, 0]
